Goal: Find contact information: Find contact information

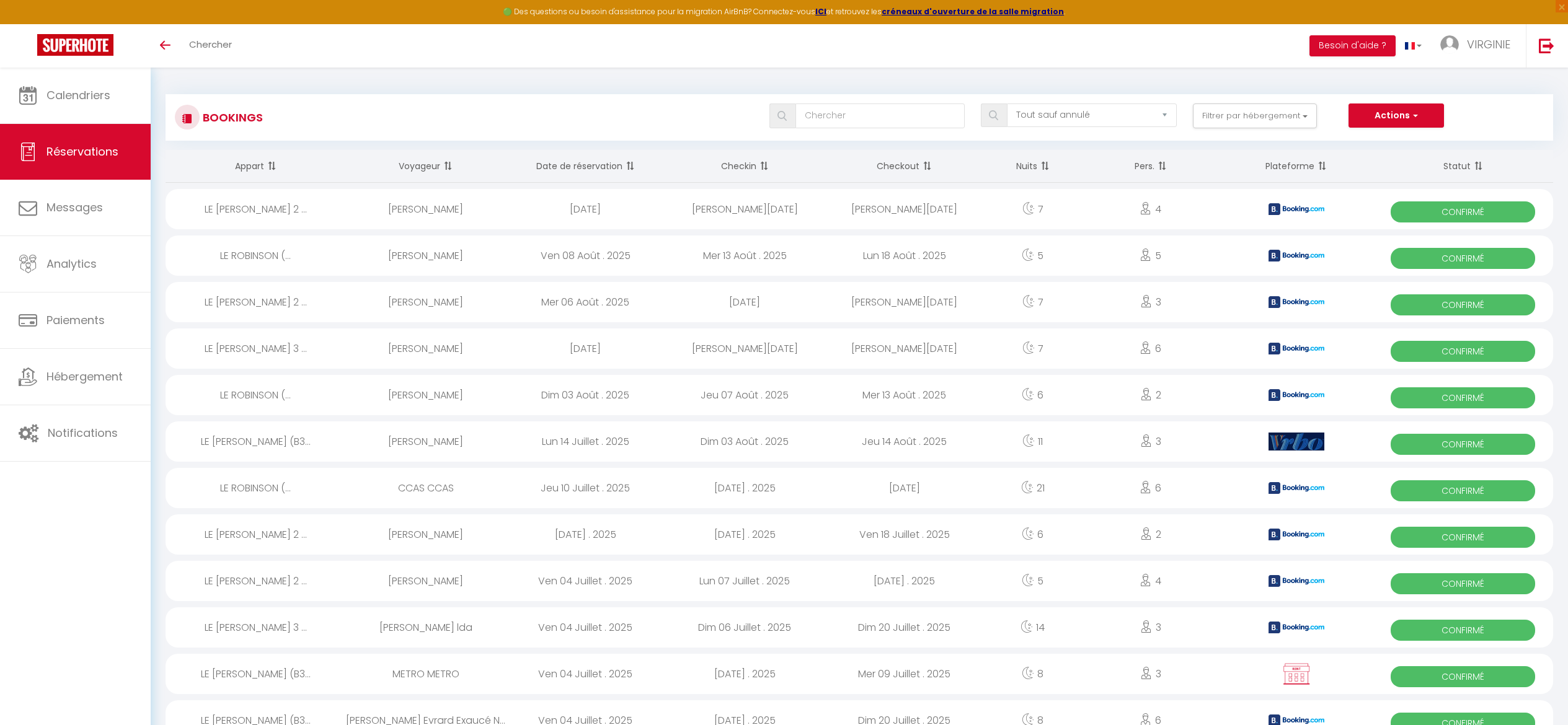
select select "not_cancelled"
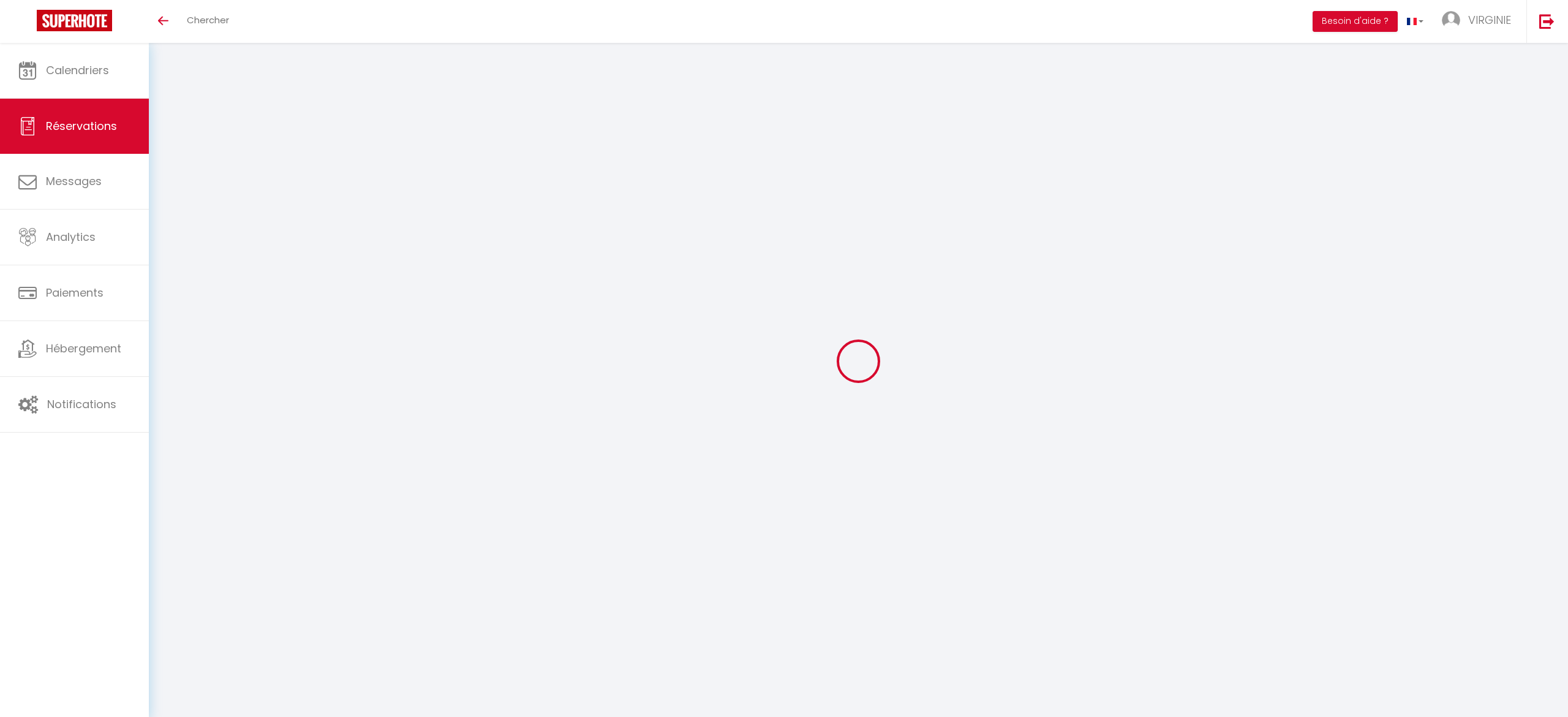
select select "not_cancelled"
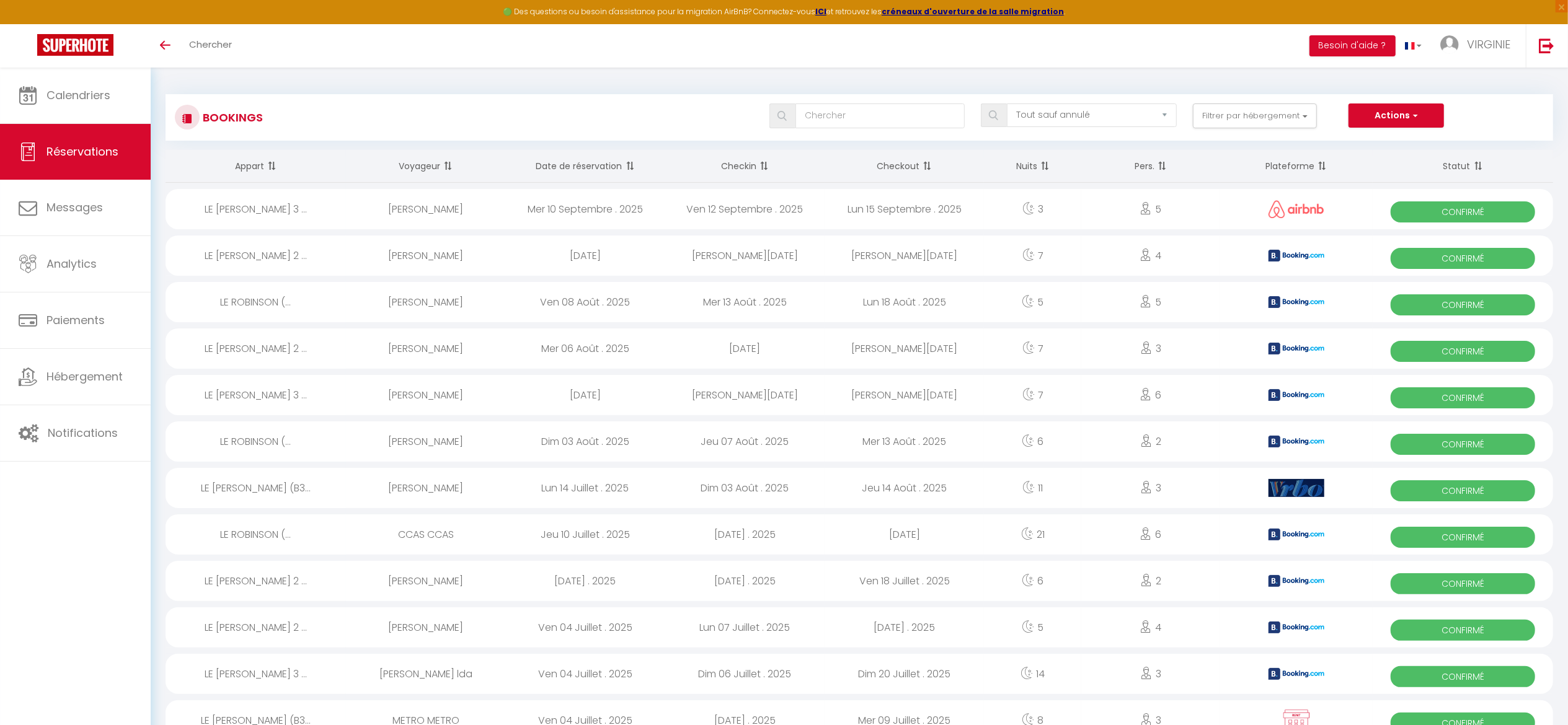
click at [432, 217] on div "[PERSON_NAME]" at bounding box center [425, 209] width 159 height 40
select select "OK"
select select "0"
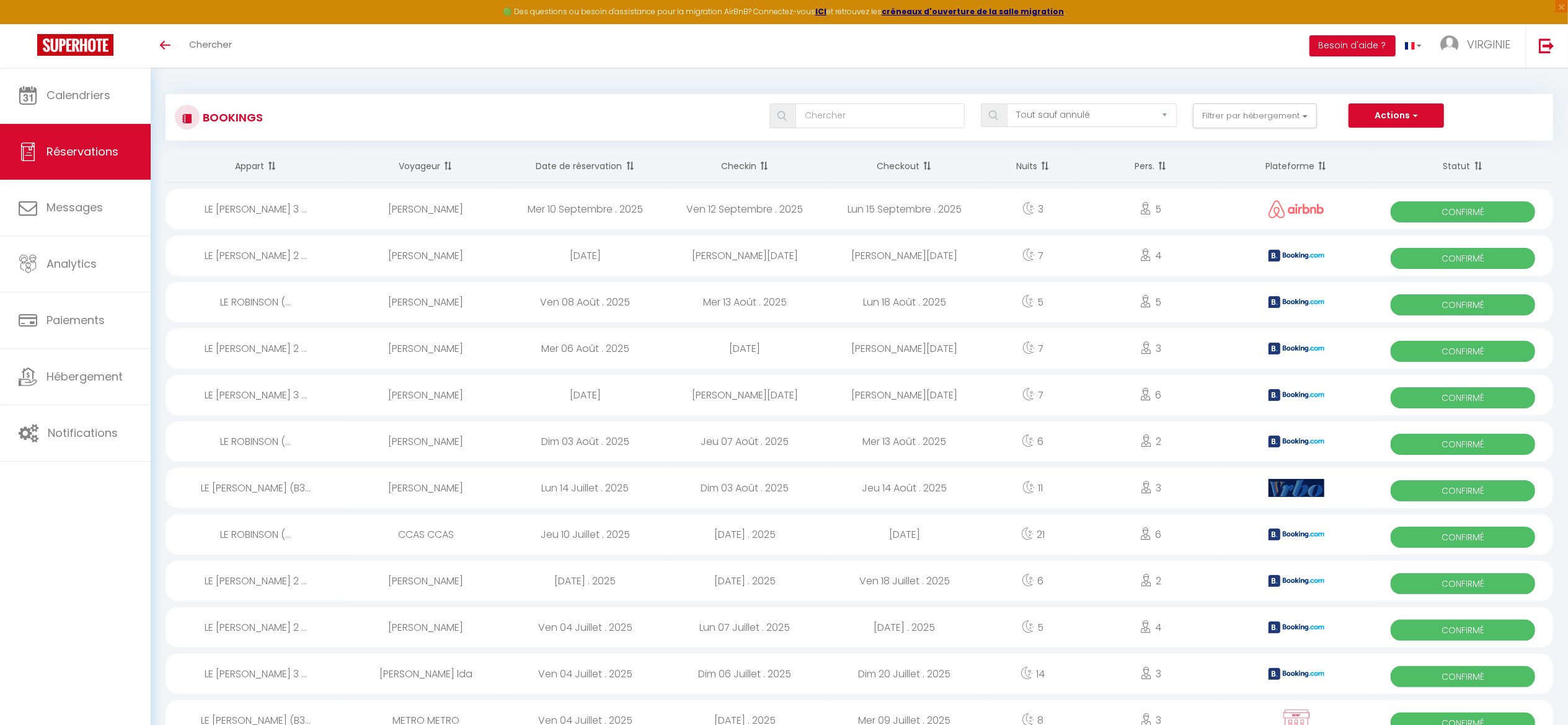
select select "1"
select select
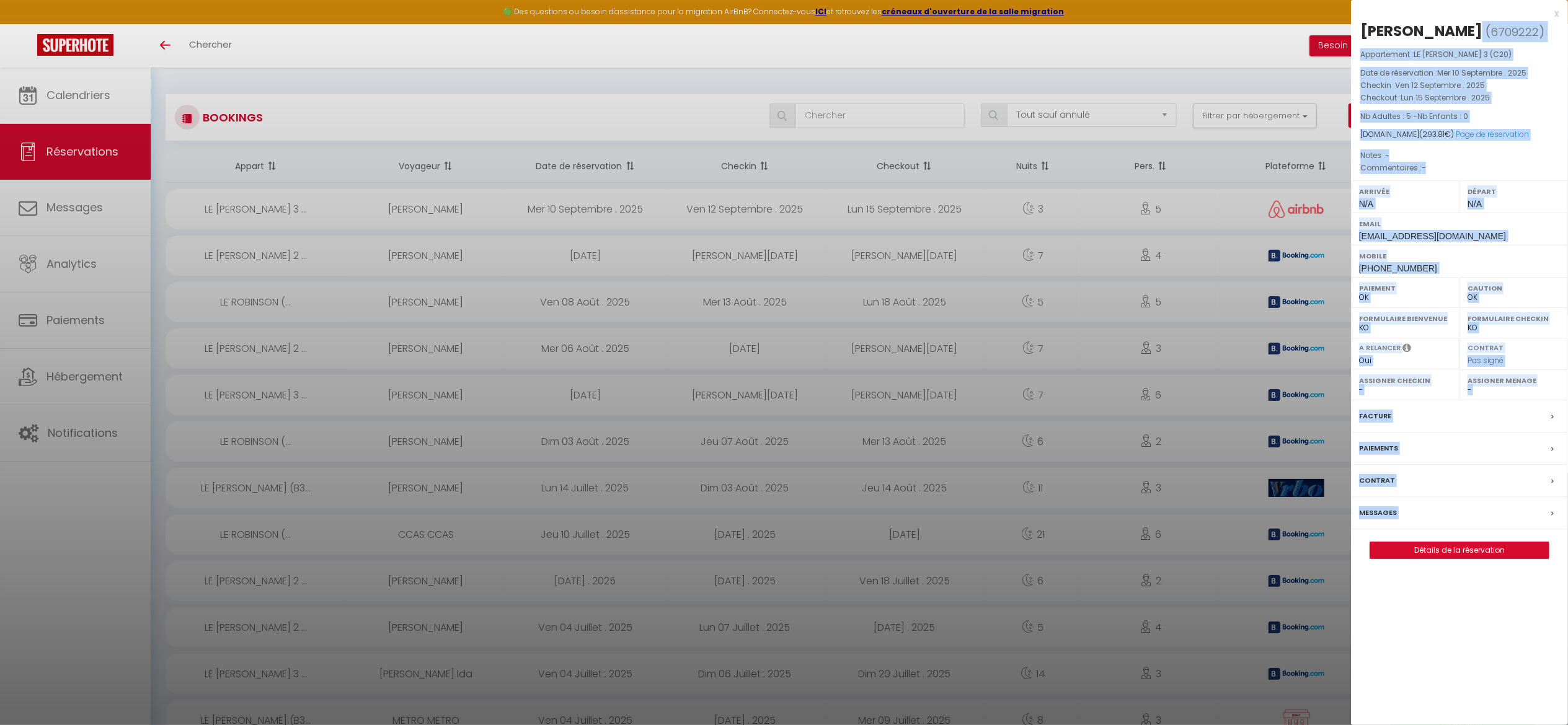
drag, startPoint x: 1452, startPoint y: 27, endPoint x: 1340, endPoint y: 33, distance: 112.2
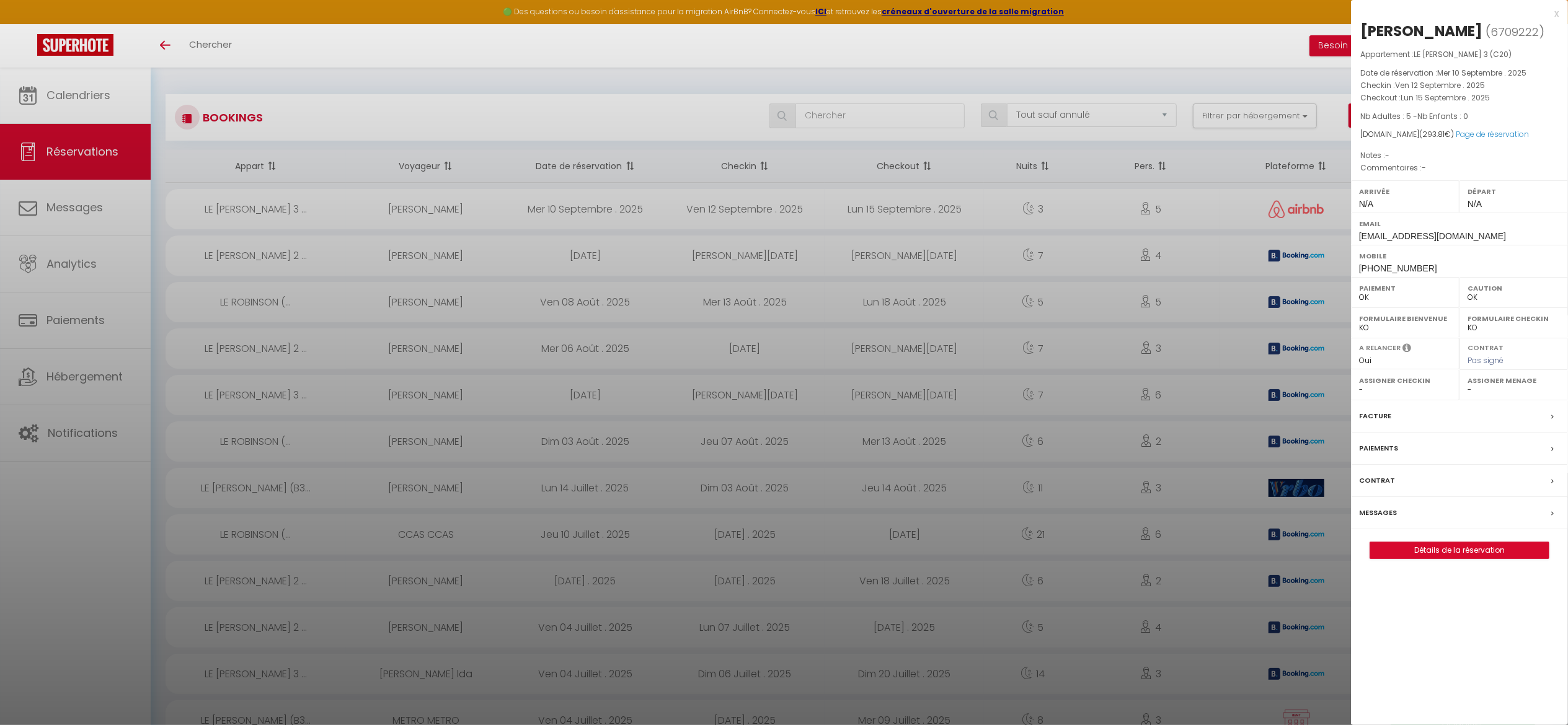
click at [1443, 36] on div "[PERSON_NAME]" at bounding box center [1421, 30] width 122 height 20
drag, startPoint x: 1451, startPoint y: 24, endPoint x: 1351, endPoint y: 39, distance: 101.1
click at [1351, 39] on div "[PERSON_NAME] ( 6709222 ) Appartement : LE [PERSON_NAME] 3 (C20) Date de réserv…" at bounding box center [1459, 289] width 217 height 537
copy div "[PERSON_NAME]"
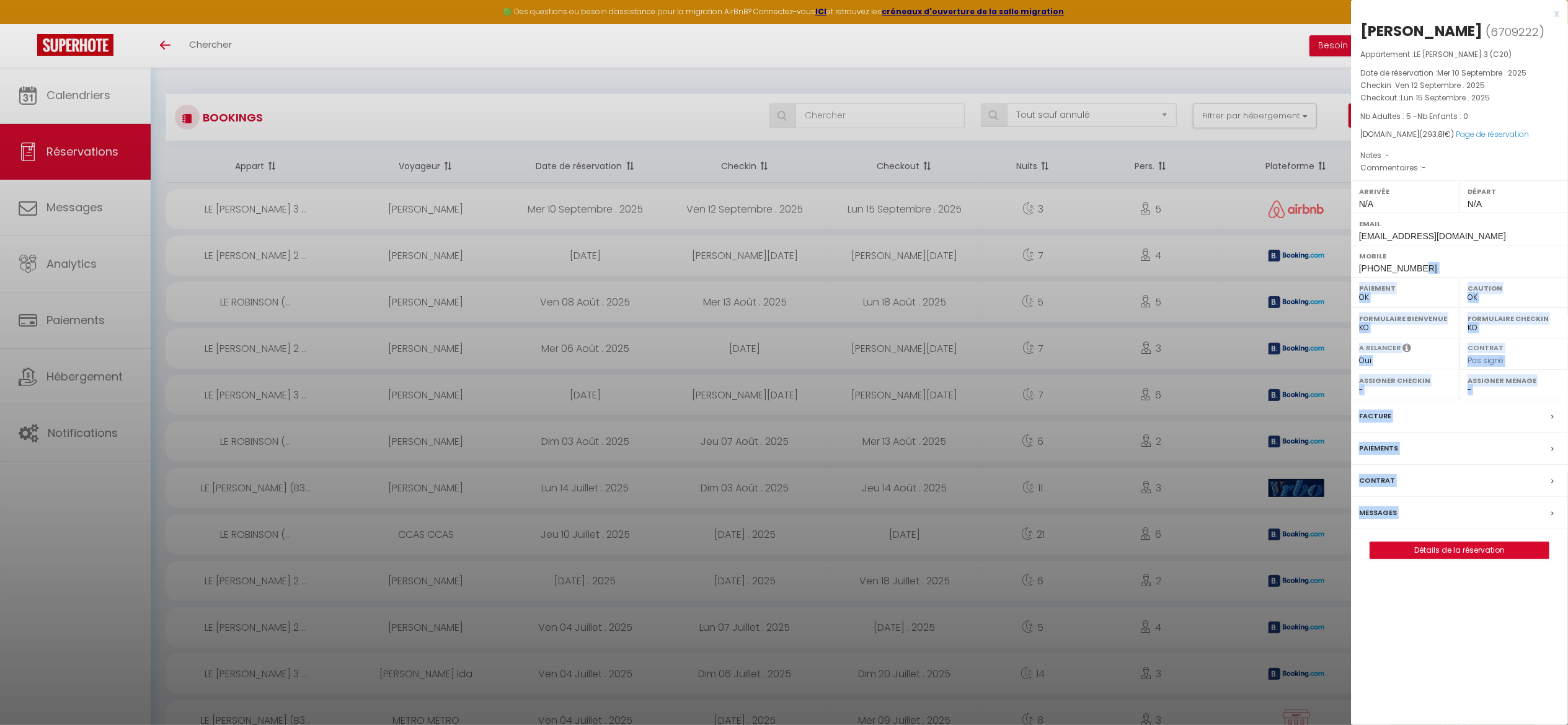
drag, startPoint x: 1429, startPoint y: 273, endPoint x: 1342, endPoint y: 269, distance: 87.1
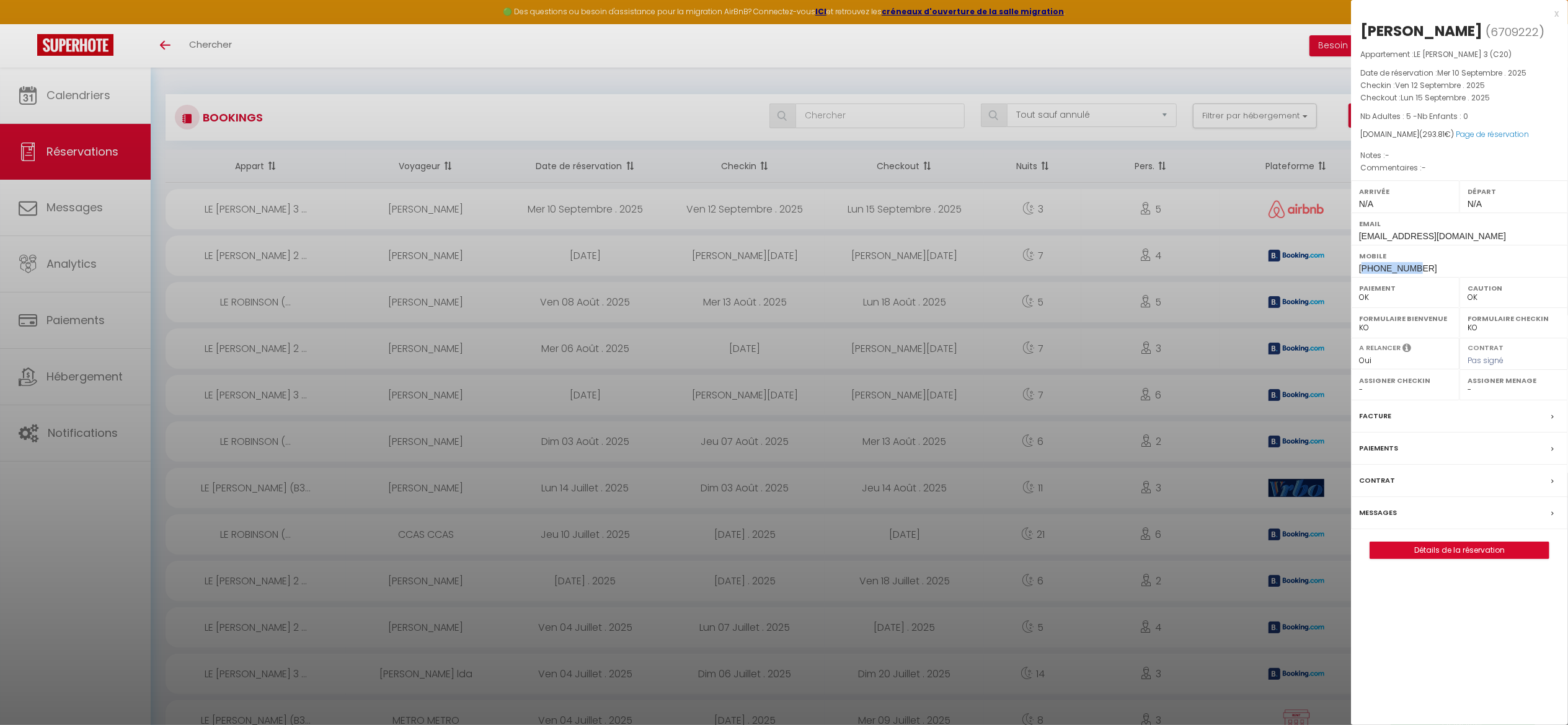
drag, startPoint x: 1414, startPoint y: 272, endPoint x: 1366, endPoint y: 273, distance: 48.0
click at [1366, 273] on span "[PHONE_NUMBER]" at bounding box center [1397, 268] width 78 height 10
click at [1425, 266] on div "Mobile [PHONE_NUMBER]" at bounding box center [1459, 260] width 217 height 32
drag, startPoint x: 1419, startPoint y: 269, endPoint x: 1360, endPoint y: 271, distance: 59.0
click at [1360, 271] on div "Mobile [PHONE_NUMBER]" at bounding box center [1459, 260] width 217 height 32
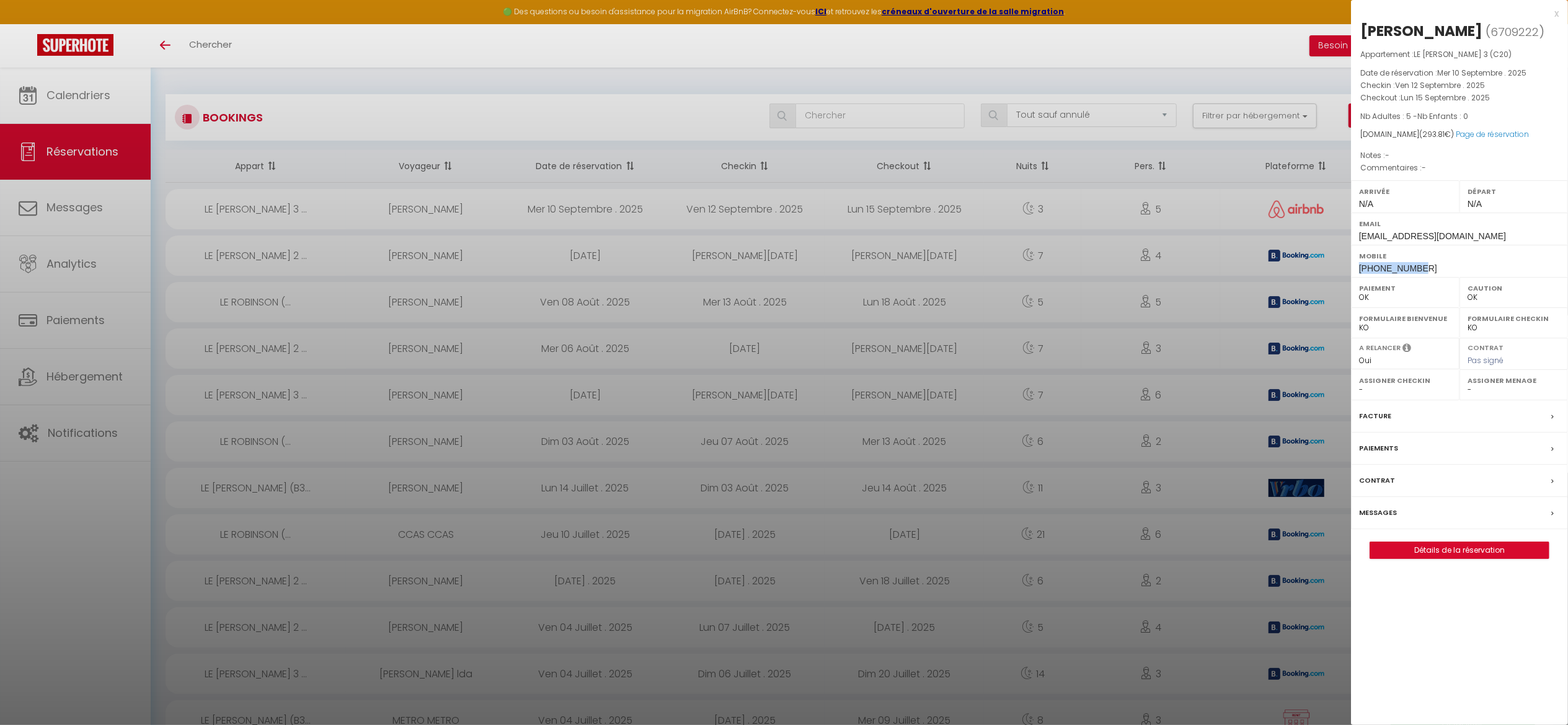
copy span "[PHONE_NUMBER]"
